Goal: Navigation & Orientation: Find specific page/section

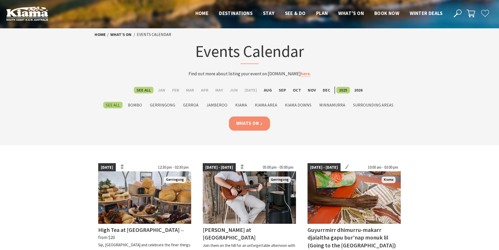
click at [248, 123] on link "Whats On" at bounding box center [249, 123] width 41 height 14
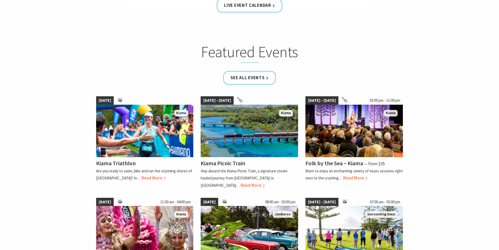
scroll to position [301, 0]
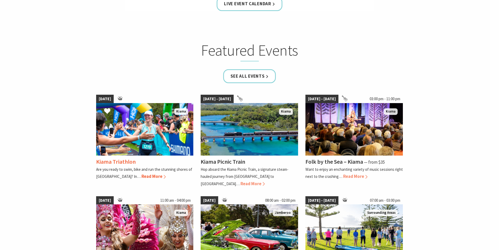
click at [141, 175] on span "Read More" at bounding box center [153, 176] width 24 height 6
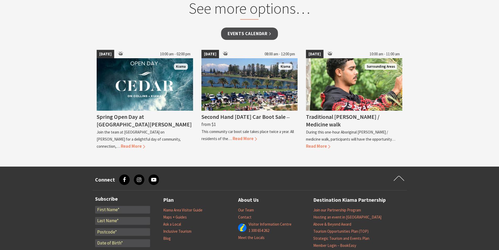
scroll to position [439, 0]
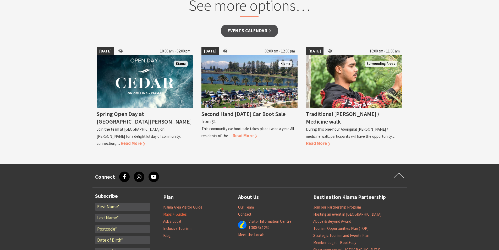
click at [173, 214] on link "Maps + Guides" at bounding box center [175, 213] width 24 height 5
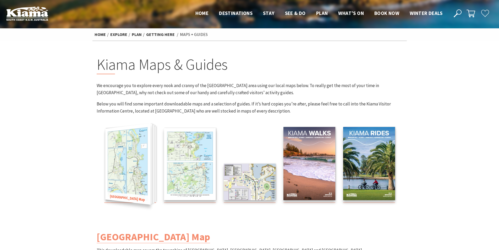
click at [126, 158] on img at bounding box center [127, 163] width 45 height 81
